Goal: Task Accomplishment & Management: Manage account settings

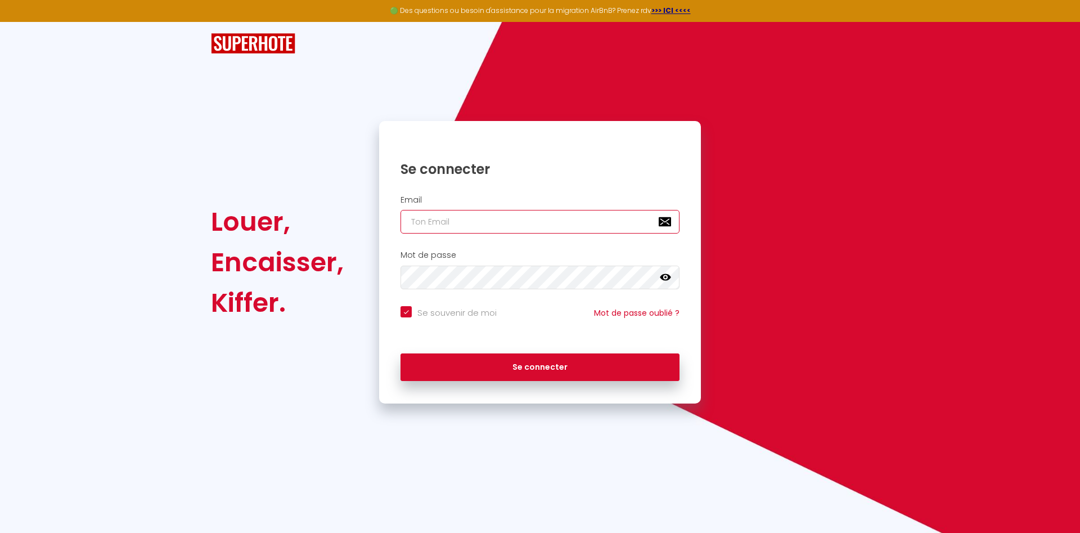
click at [500, 224] on input "email" at bounding box center [539, 222] width 279 height 24
type input "[EMAIL_ADDRESS][DOMAIN_NAME]"
checkbox input "true"
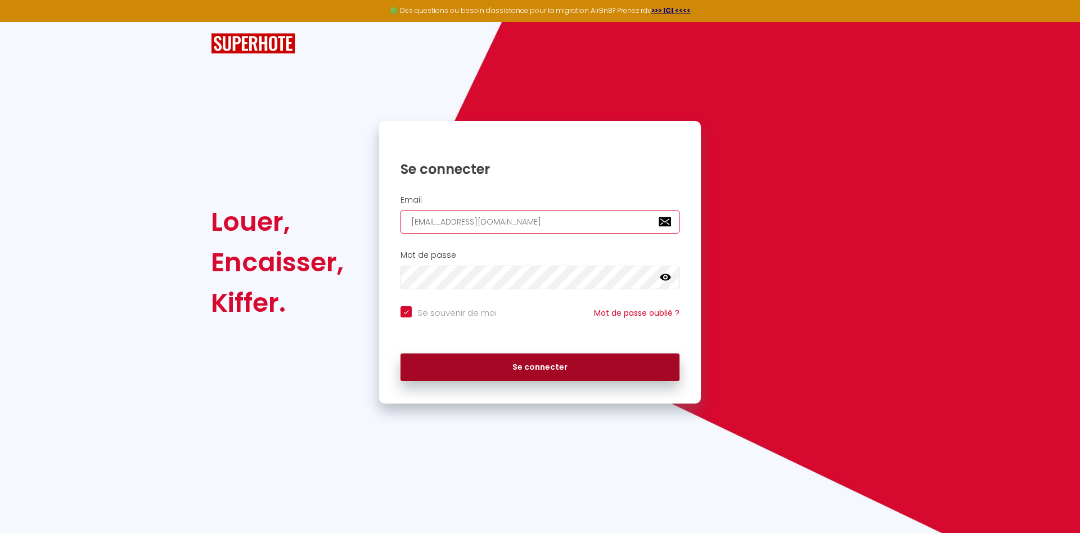
type input "[EMAIL_ADDRESS][DOMAIN_NAME]"
click at [513, 369] on button "Se connecter" at bounding box center [539, 367] width 279 height 28
checkbox input "true"
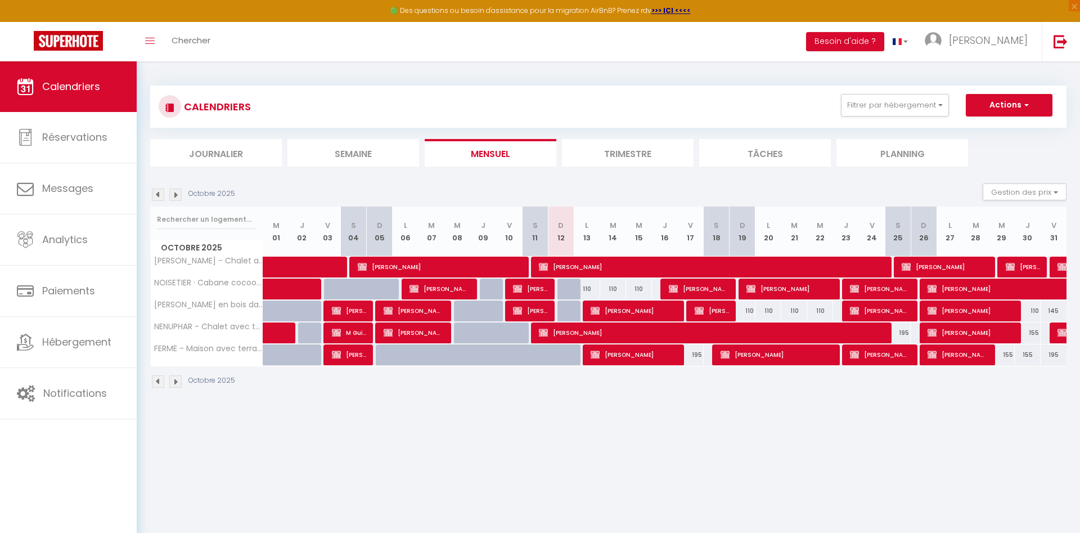
click at [624, 154] on li "Trimestre" at bounding box center [628, 153] width 132 height 28
click at [626, 154] on li "Trimestre" at bounding box center [628, 153] width 132 height 28
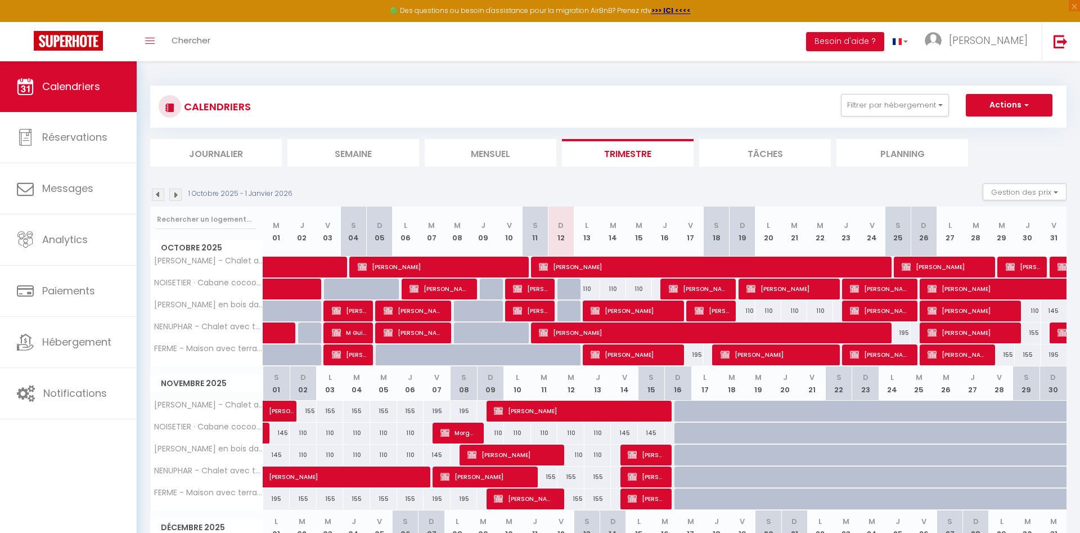
click at [542, 309] on span "[PERSON_NAME]" at bounding box center [530, 310] width 34 height 21
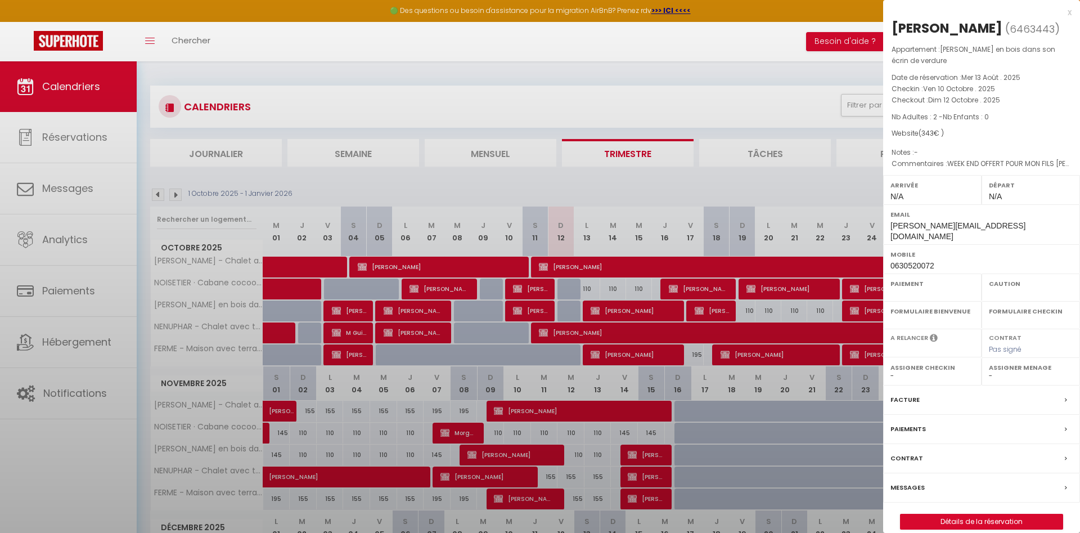
select select "OK"
select select "KO"
select select "0"
select select "1"
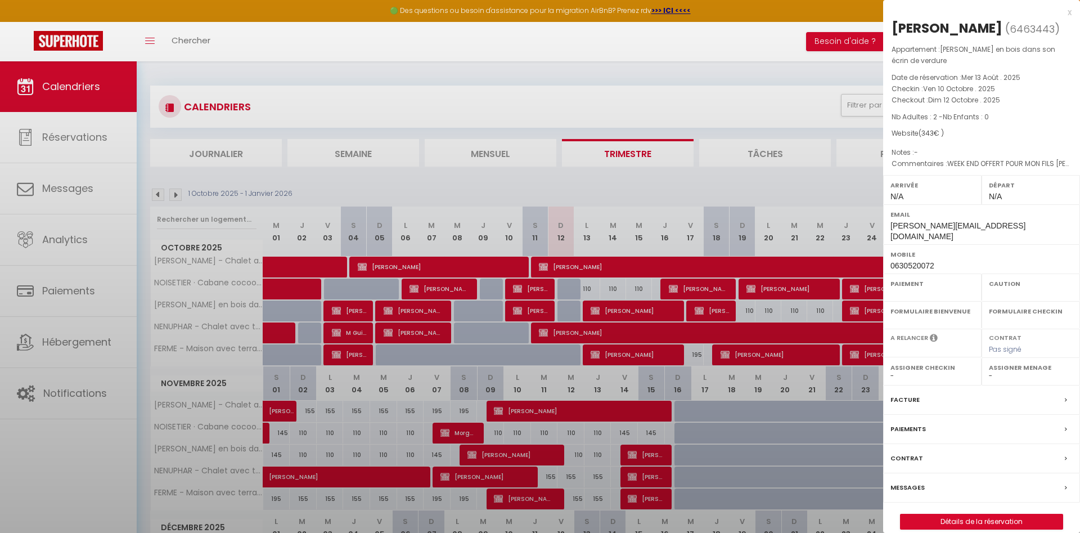
select select
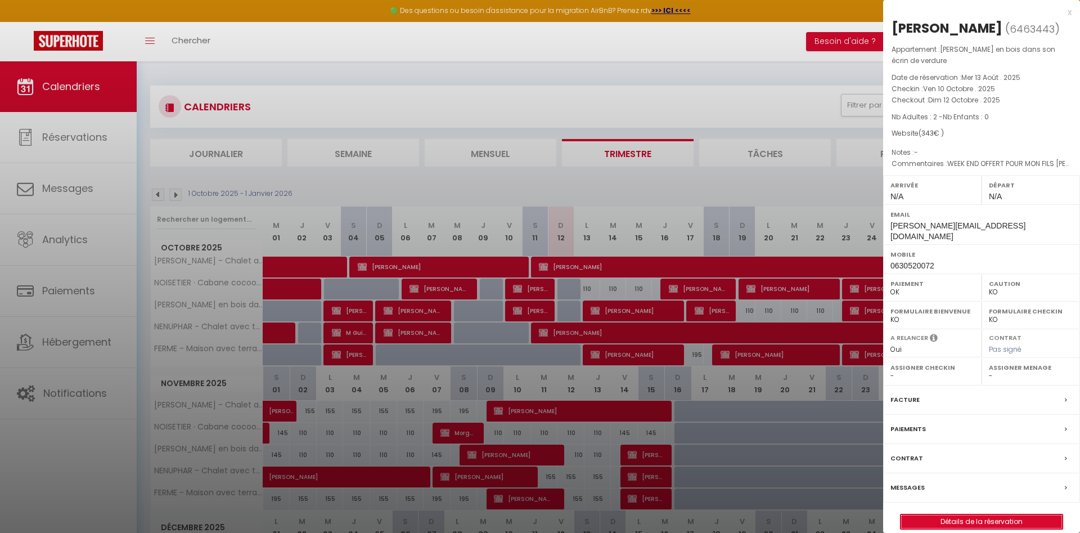
click at [976, 527] on link "Détails de la réservation" at bounding box center [981, 521] width 162 height 15
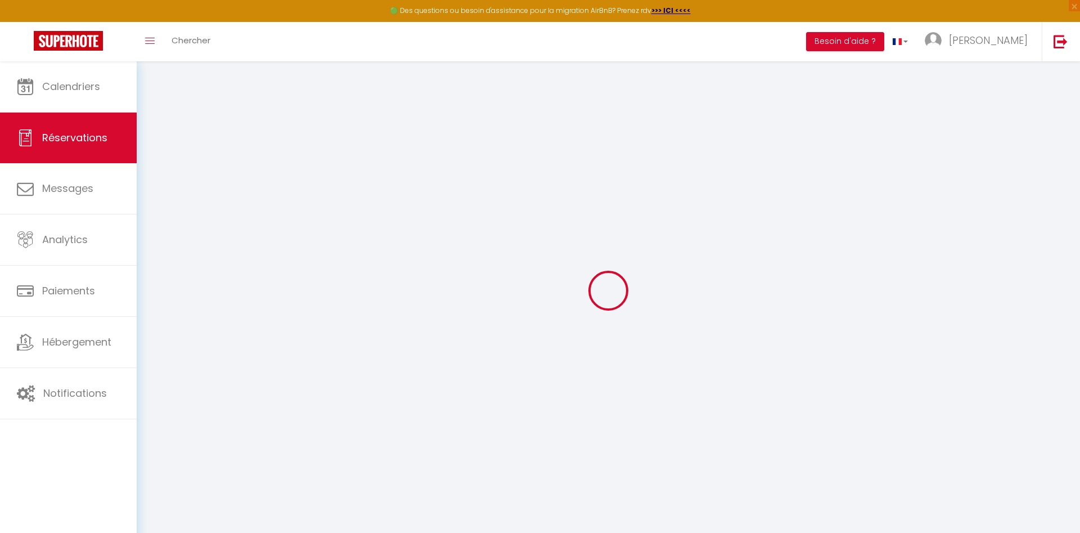
type input "[PERSON_NAME]"
type input "Humbert"
type input "[PERSON_NAME][EMAIL_ADDRESS][DOMAIN_NAME]"
type input "0630520072"
type input "25660"
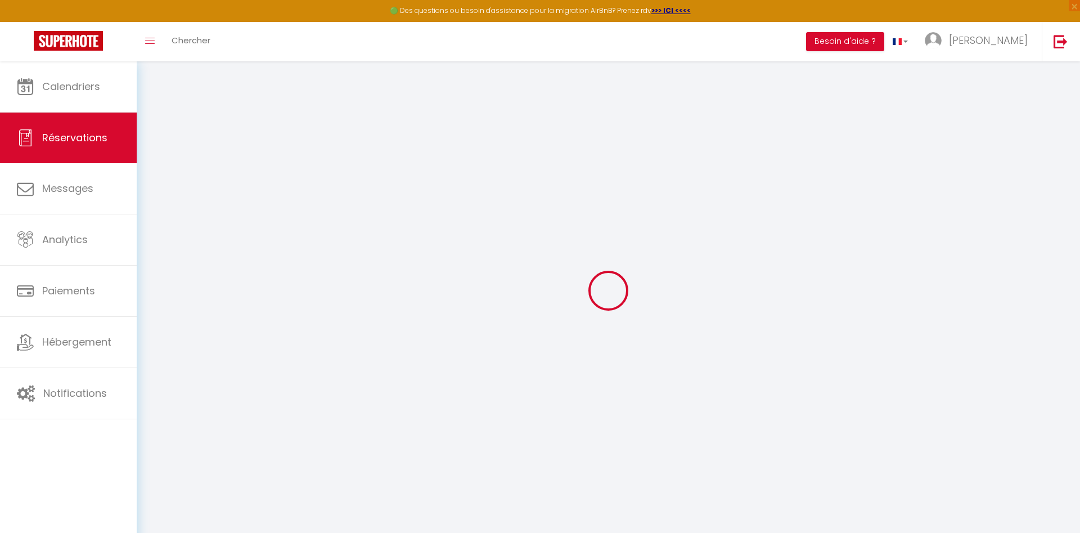
type input "22 chemin sur crête"
type input "Fontain"
select select "FR"
select select "54860"
select select "1"
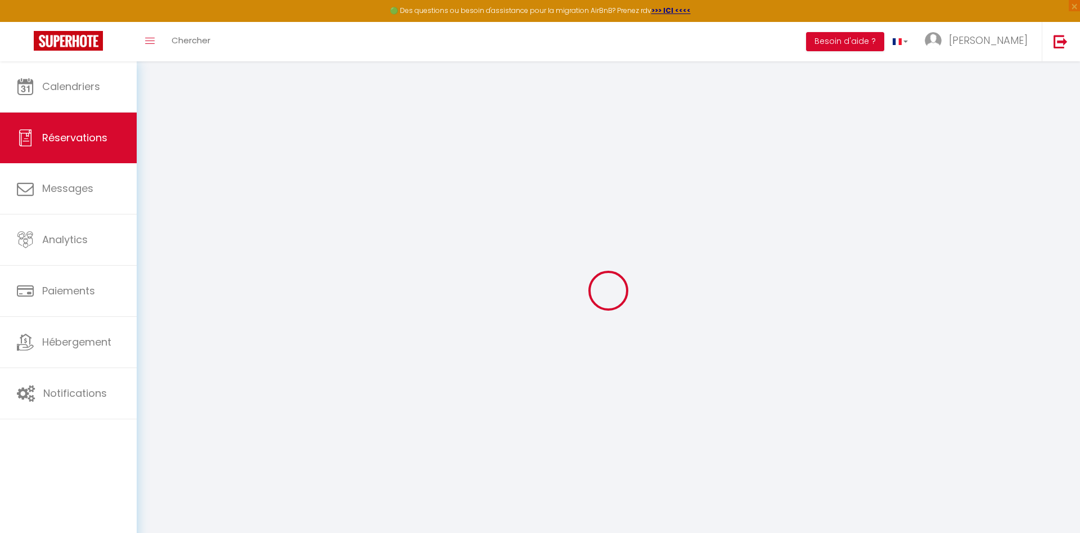
type input "Ven 10 Octobre 2025"
select select
type input "Dim 12 Octobre 2025"
select select
type input "2"
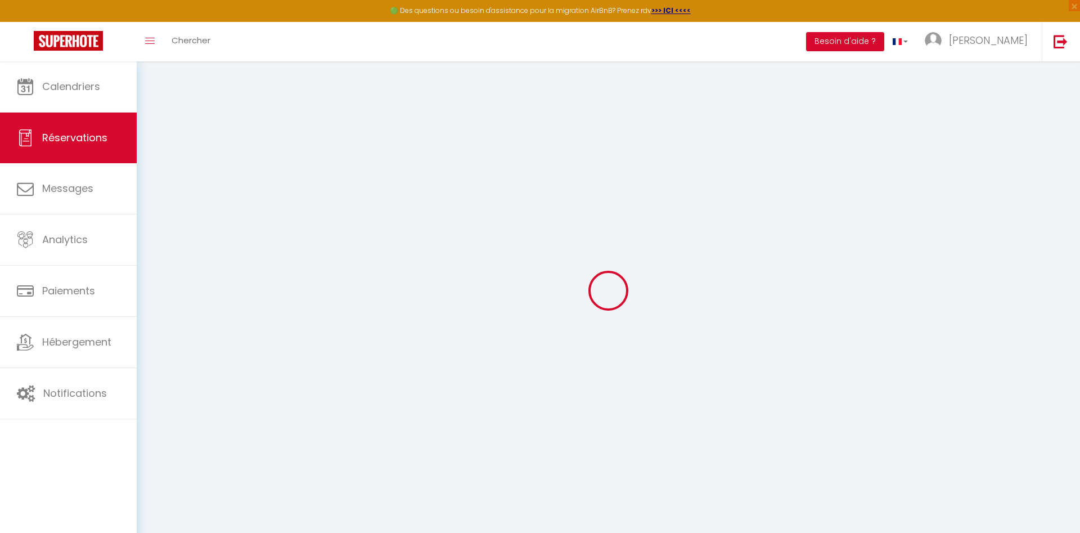
select select "12"
select select
type input "290"
checkbox input "false"
type input "257.25"
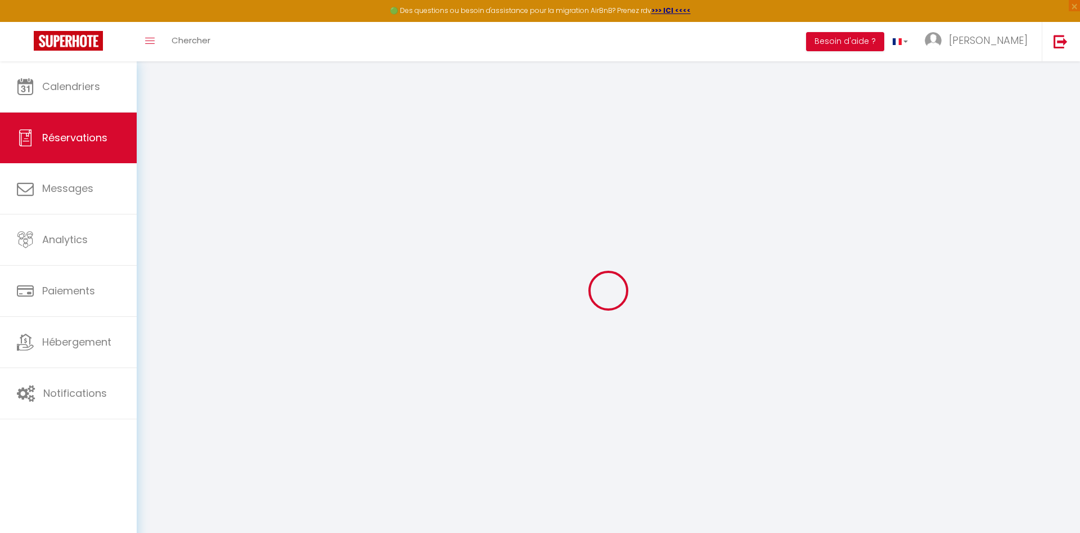
select select "69"
type input "0"
select select
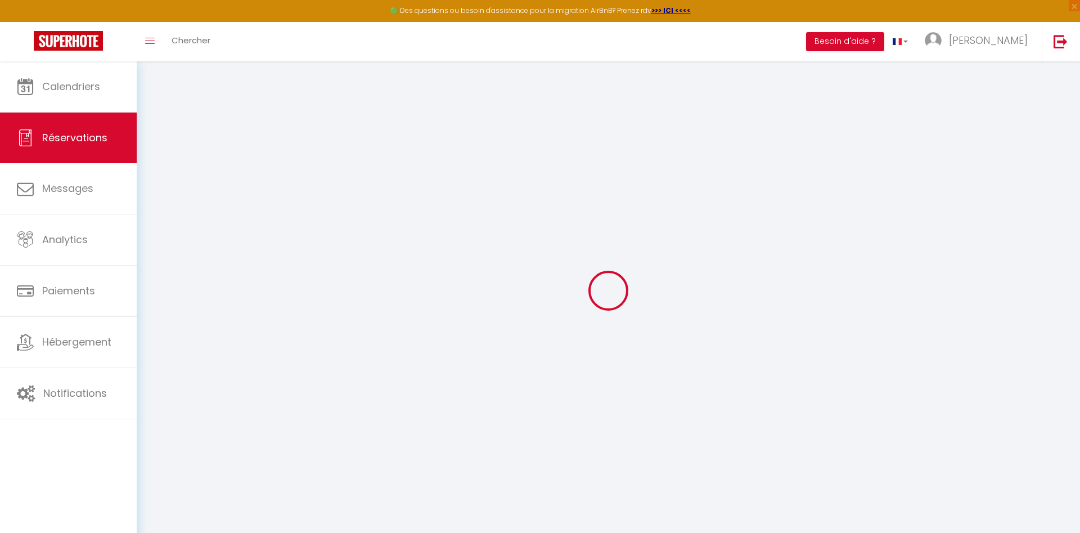
select select
select select "14"
checkbox input "false"
select select
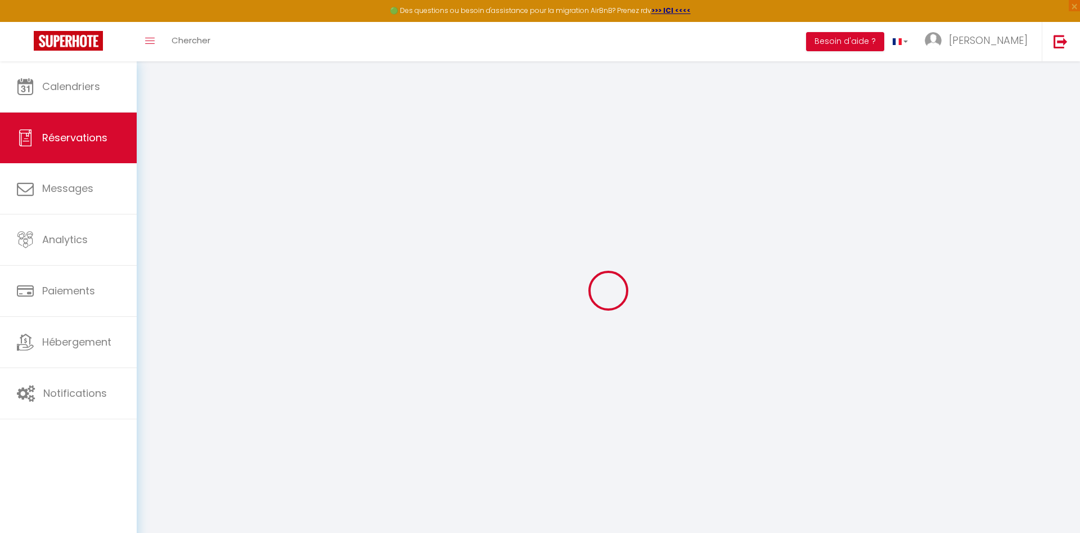
checkbox input "false"
select select
checkbox input "false"
type textarea "WEEK END OFFERT POUR MON FILS [PERSON_NAME] 1 lit double et 4 lit simples +serv…"
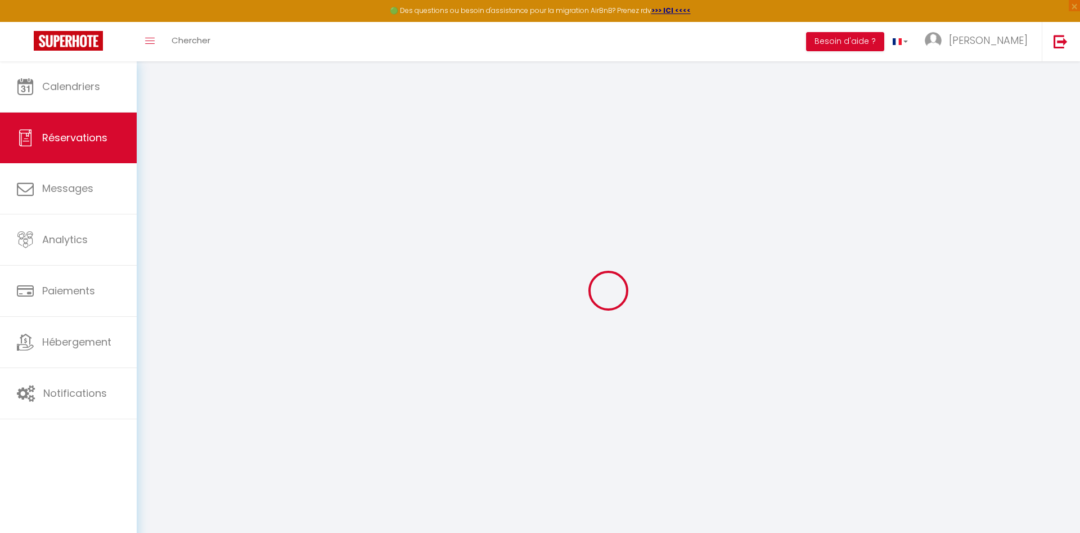
select select
checkbox input "false"
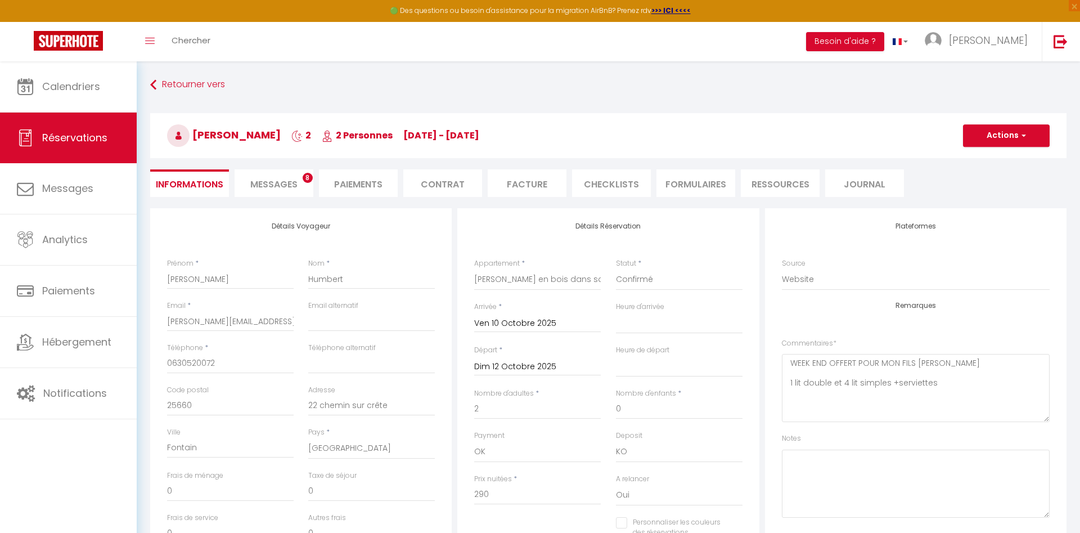
type input "50"
type input "3"
select select
checkbox input "false"
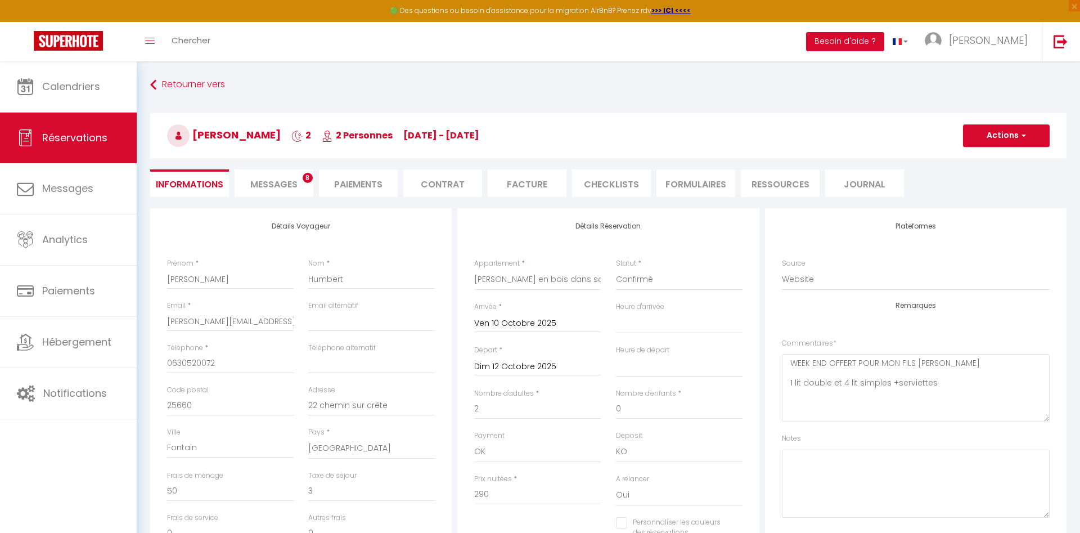
select select
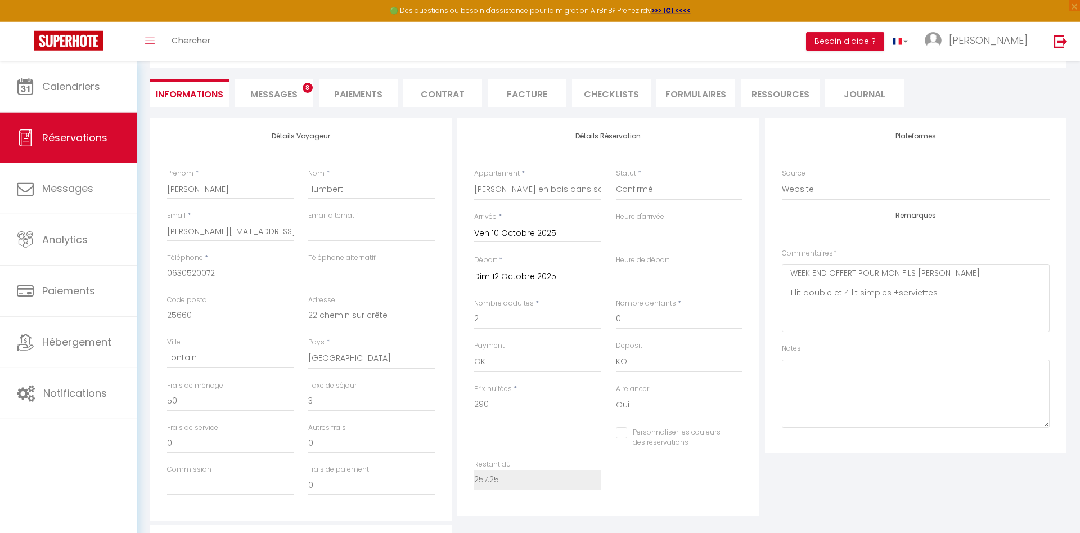
scroll to position [91, 0]
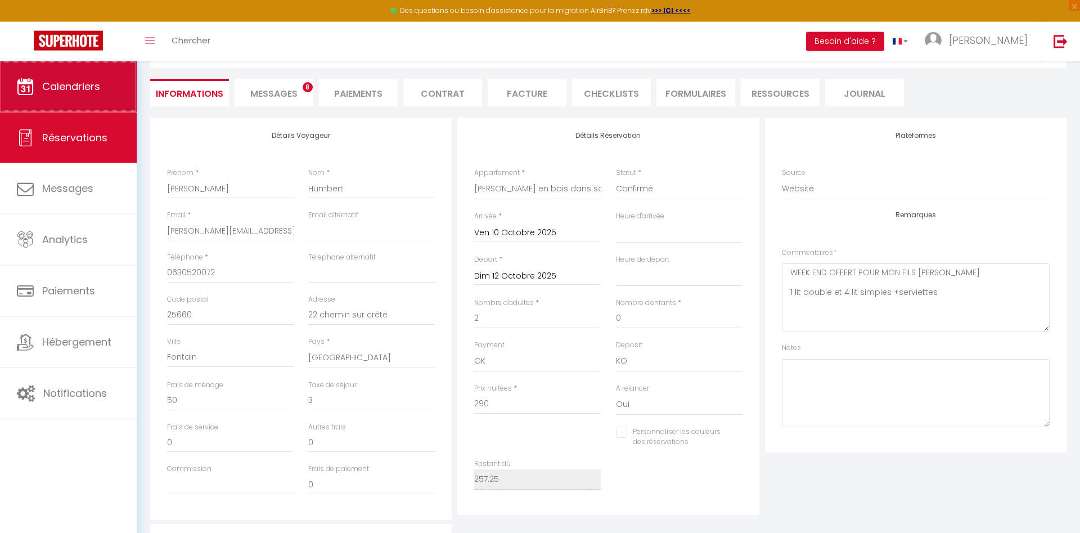
click at [92, 84] on span "Calendriers" at bounding box center [71, 86] width 58 height 14
